Goal: Task Accomplishment & Management: Manage account settings

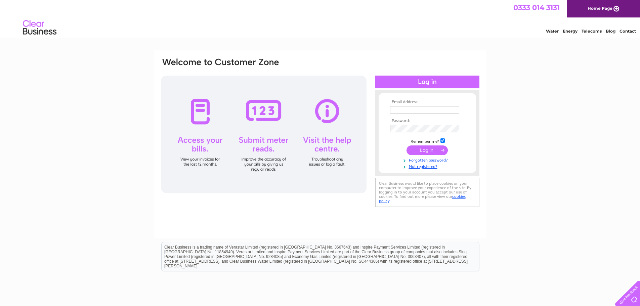
type input "robert@grampiansteelbuildings.co.uk"
click at [432, 149] on input "submit" at bounding box center [426, 149] width 41 height 9
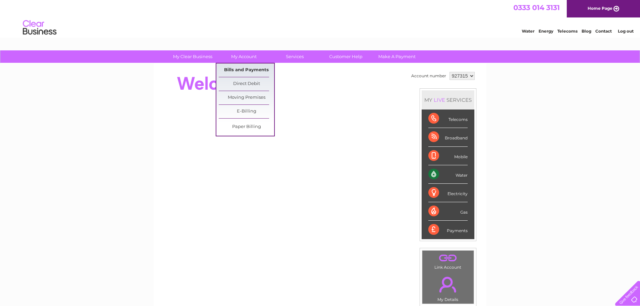
click at [246, 68] on link "Bills and Payments" at bounding box center [246, 69] width 55 height 13
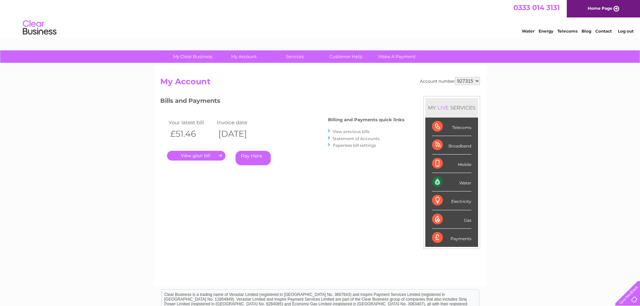
click at [199, 154] on link "." at bounding box center [196, 156] width 58 height 10
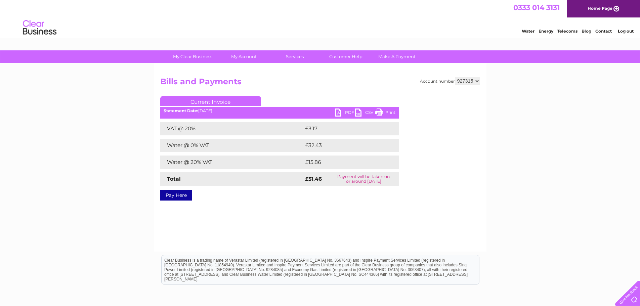
click at [342, 110] on link "PDF" at bounding box center [345, 113] width 20 height 10
click at [383, 111] on link "Print" at bounding box center [385, 113] width 20 height 10
drag, startPoint x: 383, startPoint y: 112, endPoint x: 520, endPoint y: 11, distance: 170.2
click at [383, 112] on link "Print" at bounding box center [385, 113] width 20 height 10
click at [339, 112] on link "PDF" at bounding box center [345, 113] width 20 height 10
